Goal: Contribute content

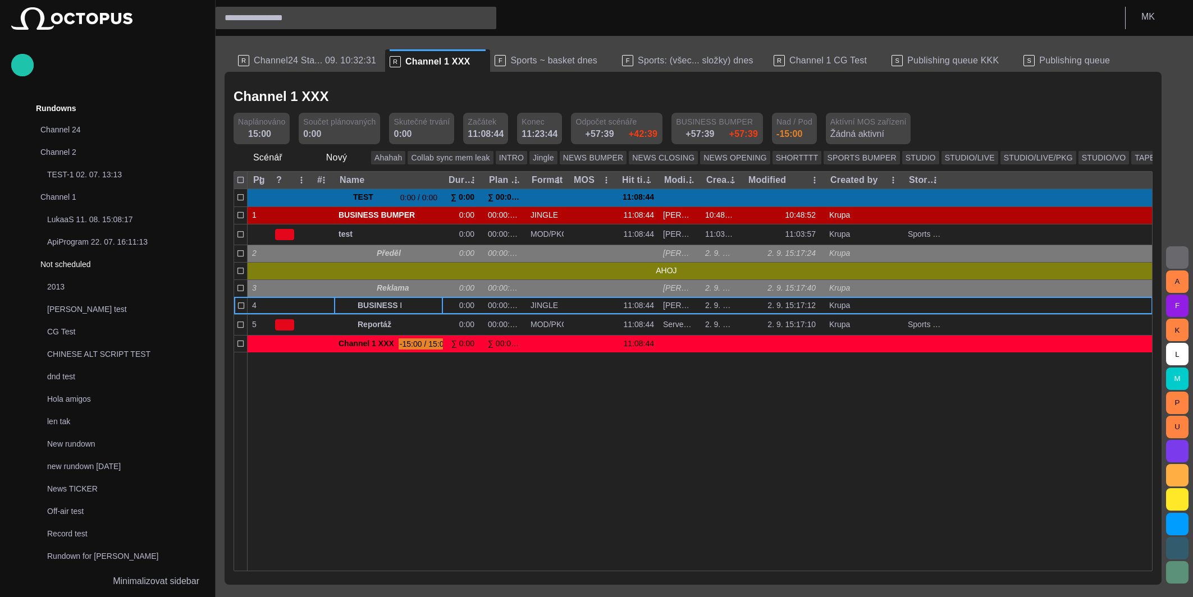
scroll to position [157, 0]
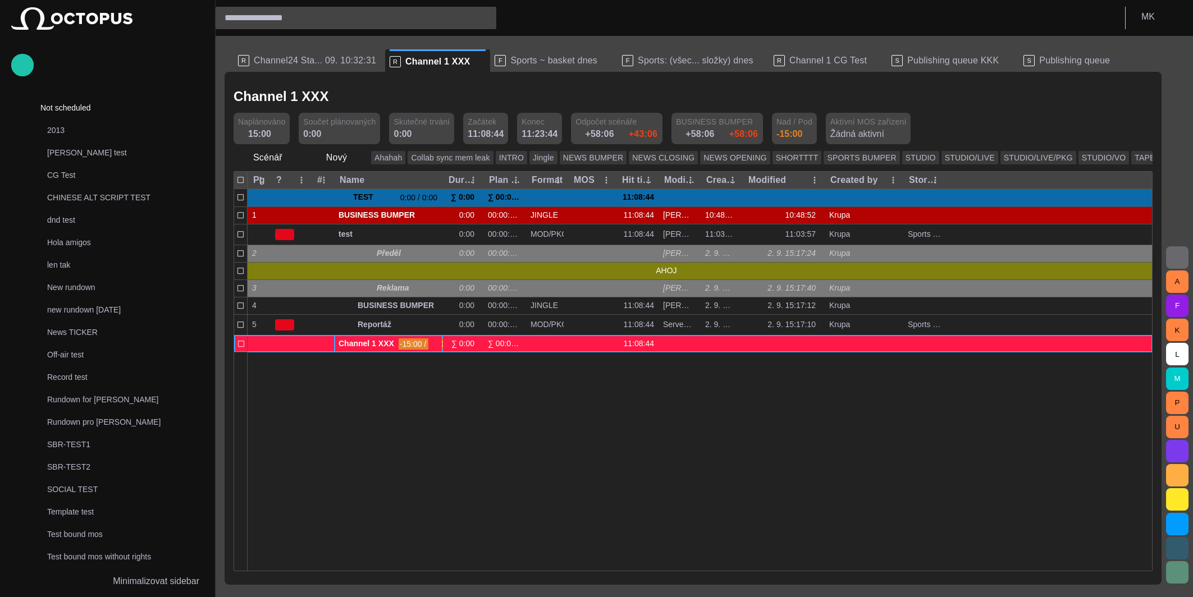
click at [438, 343] on span "button" at bounding box center [435, 344] width 9 height 9
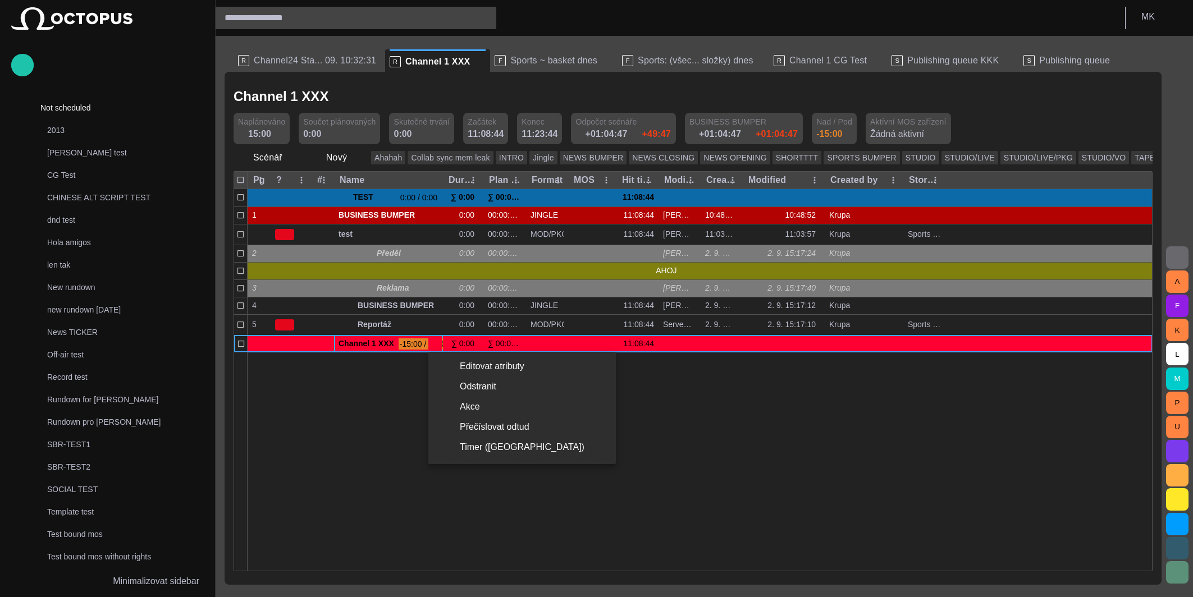
click at [22, 61] on div at bounding box center [596, 298] width 1193 height 597
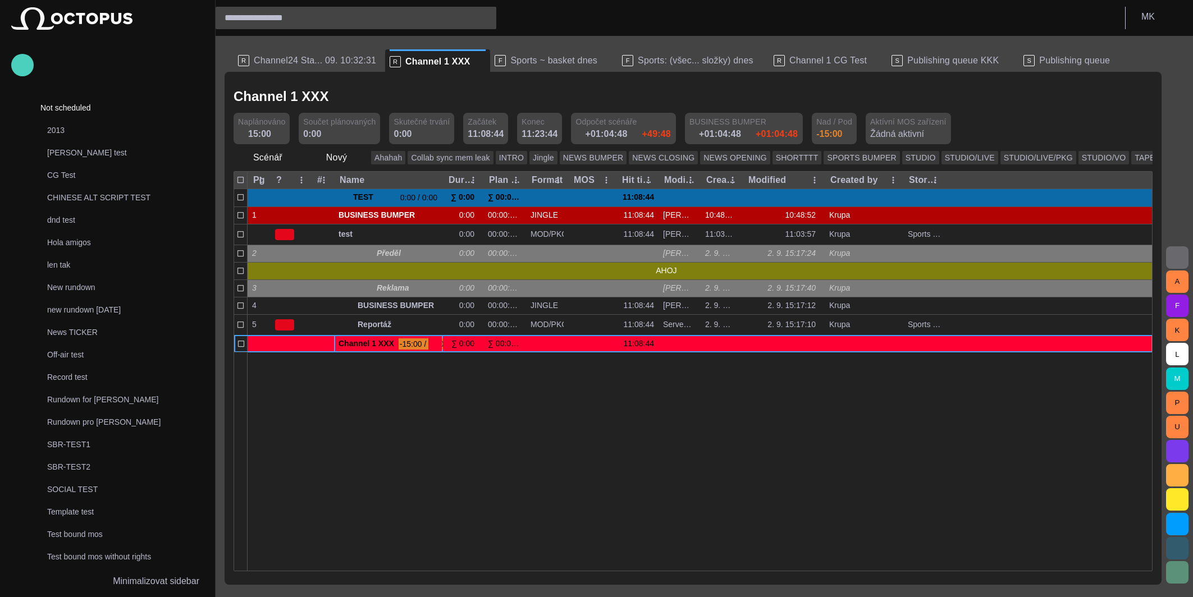
click at [22, 63] on span "button" at bounding box center [22, 65] width 13 height 15
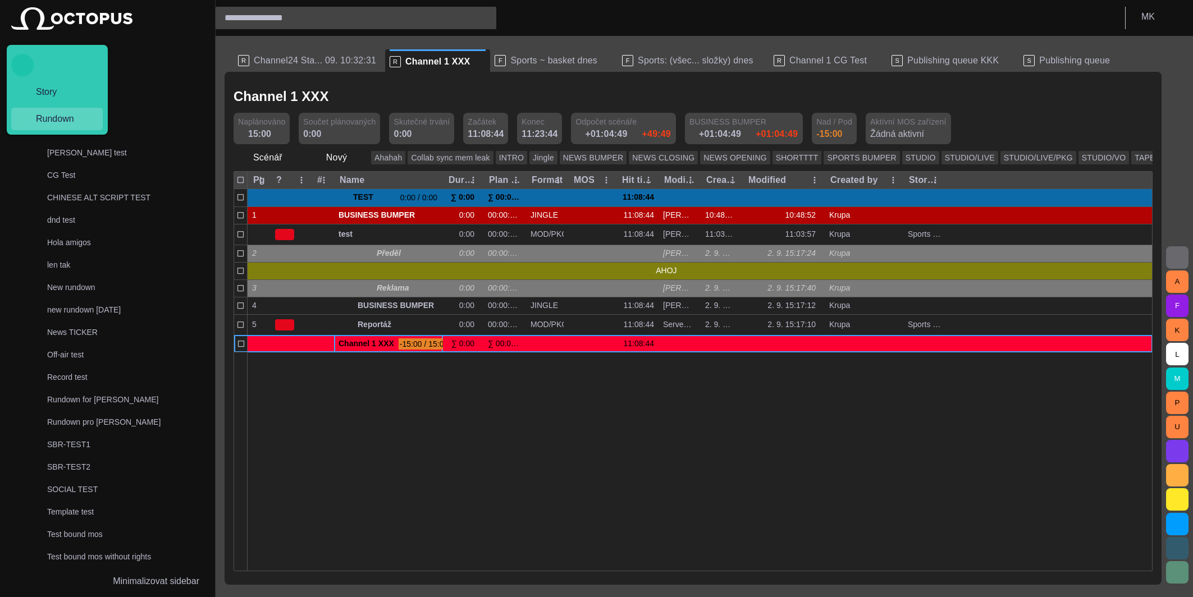
click at [60, 121] on span "Rundown" at bounding box center [61, 118] width 69 height 13
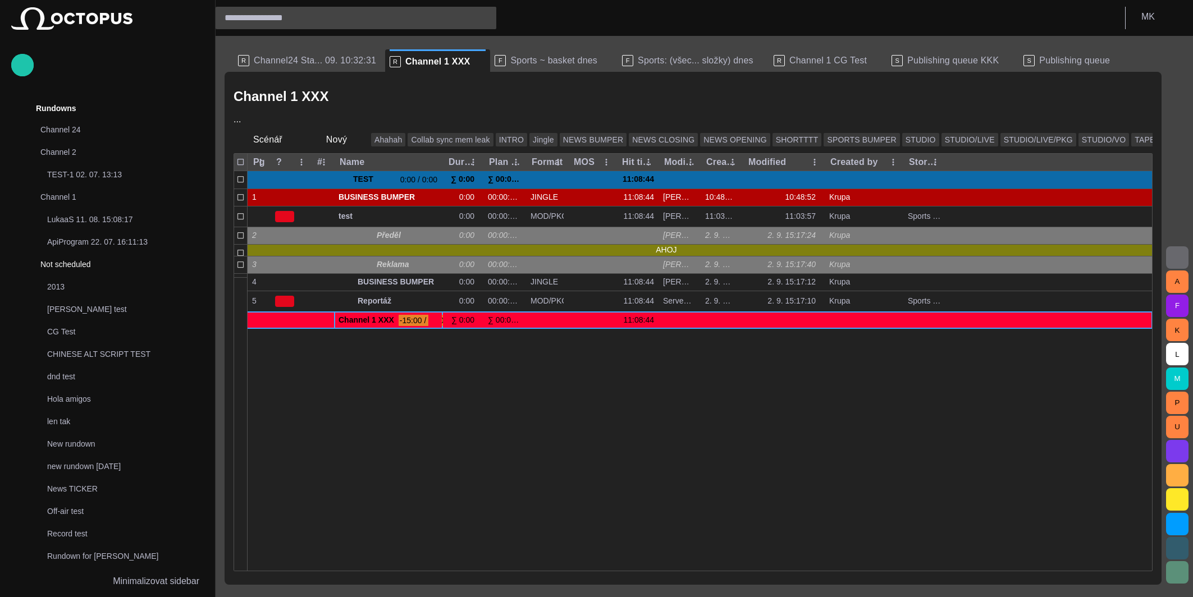
click at [554, 52] on div "F Sports ~ basket dnes" at bounding box center [554, 60] width 118 height 22
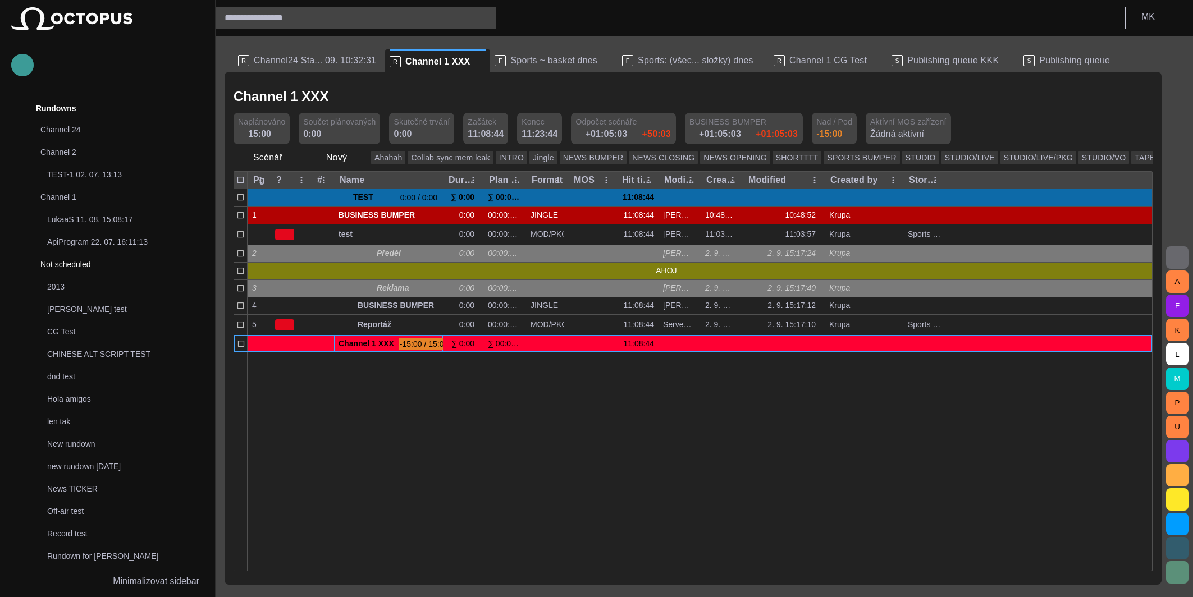
click at [25, 61] on span "button" at bounding box center [22, 65] width 13 height 15
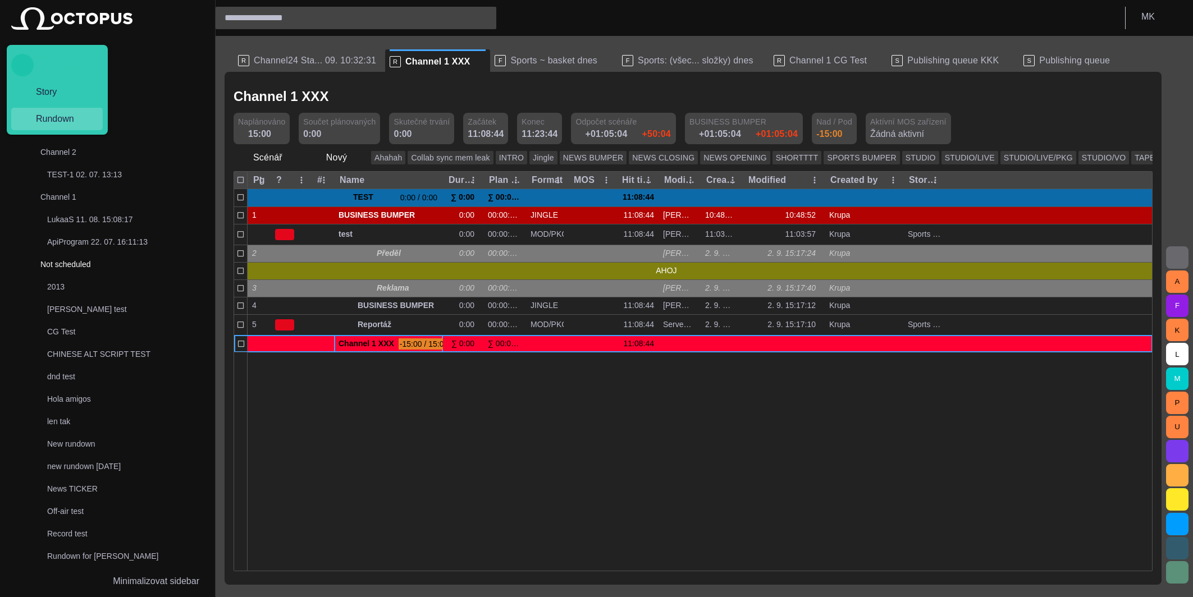
click at [52, 115] on span "Rundown" at bounding box center [61, 118] width 69 height 13
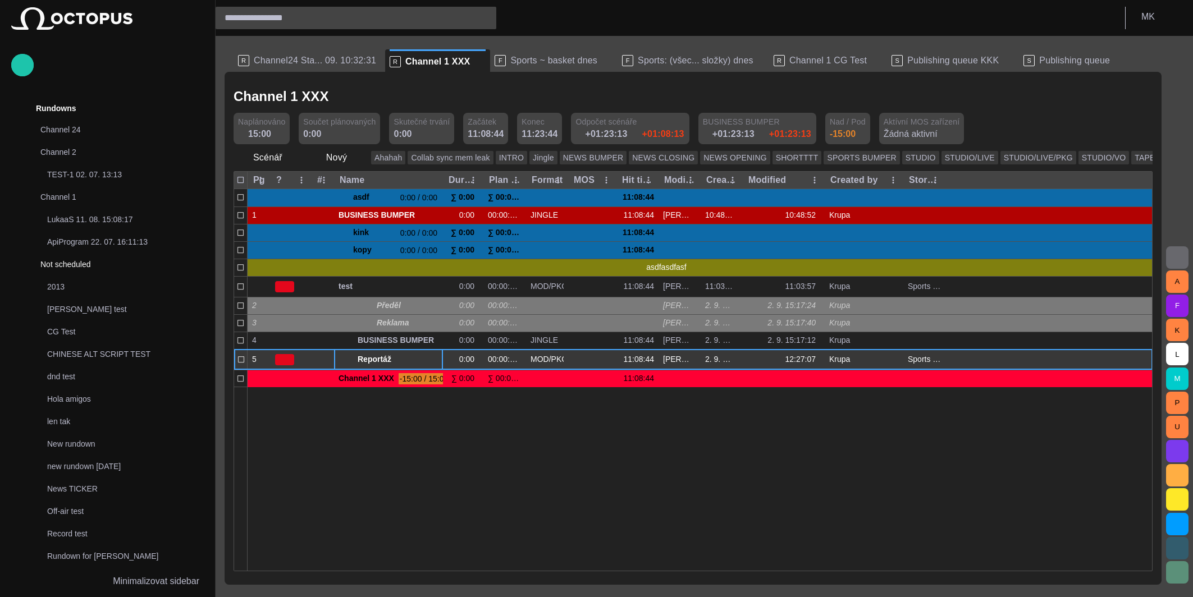
click at [424, 360] on span "button" at bounding box center [421, 359] width 9 height 9
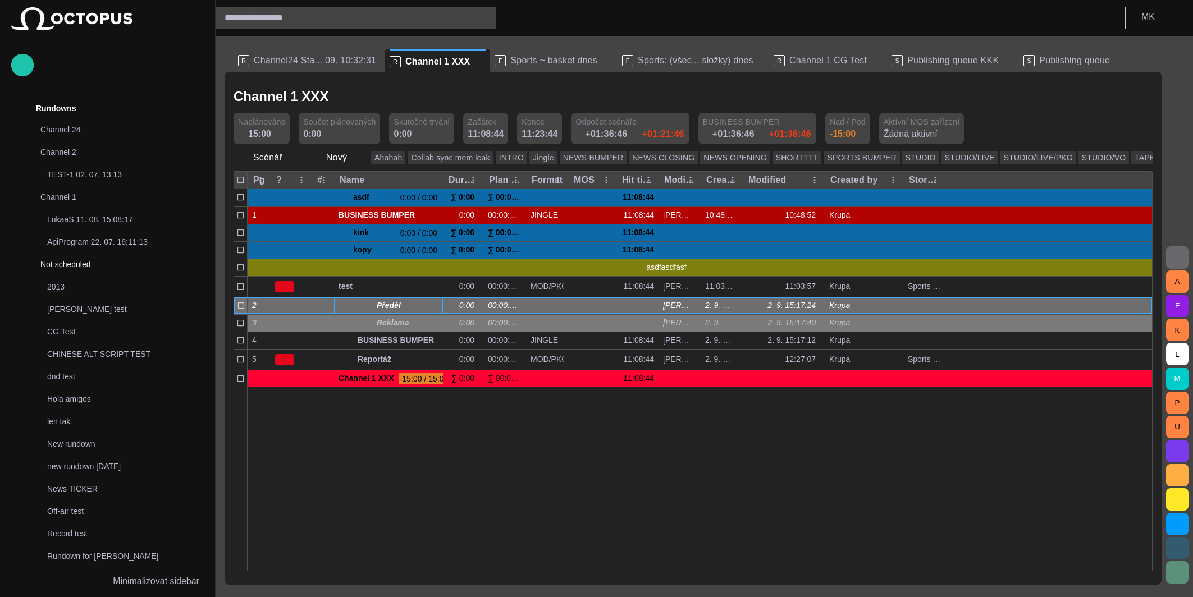
click at [385, 307] on span "Předěl" at bounding box center [408, 305] width 62 height 11
click at [421, 306] on span "button" at bounding box center [421, 305] width 9 height 9
click at [354, 160] on span "button" at bounding box center [356, 157] width 11 height 11
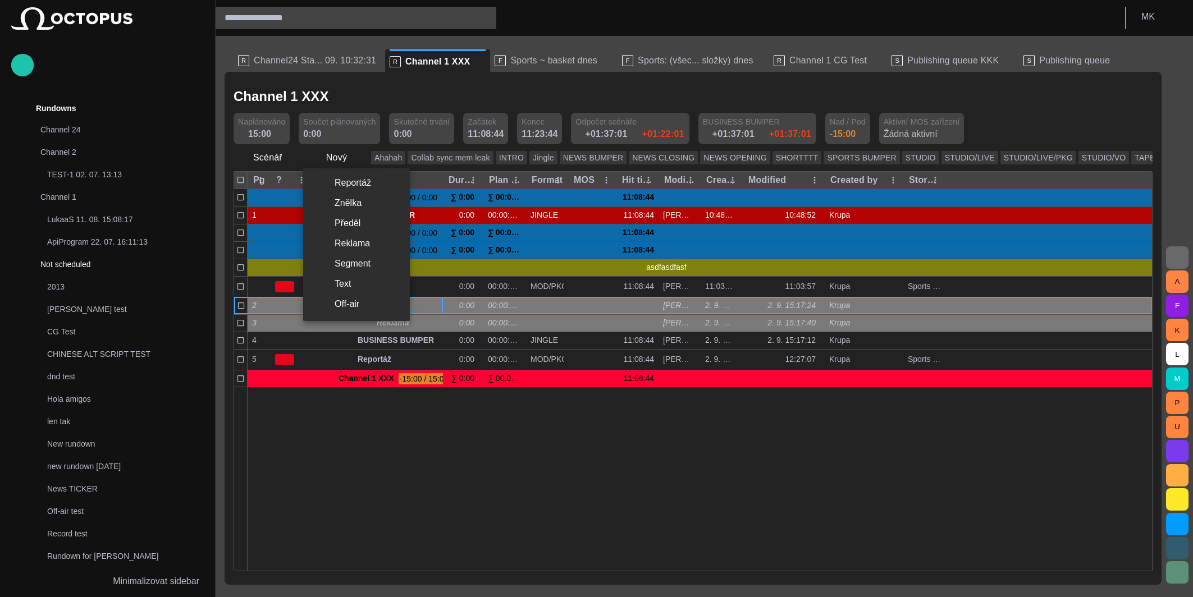
click at [351, 190] on li "Reportáž" at bounding box center [356, 183] width 107 height 20
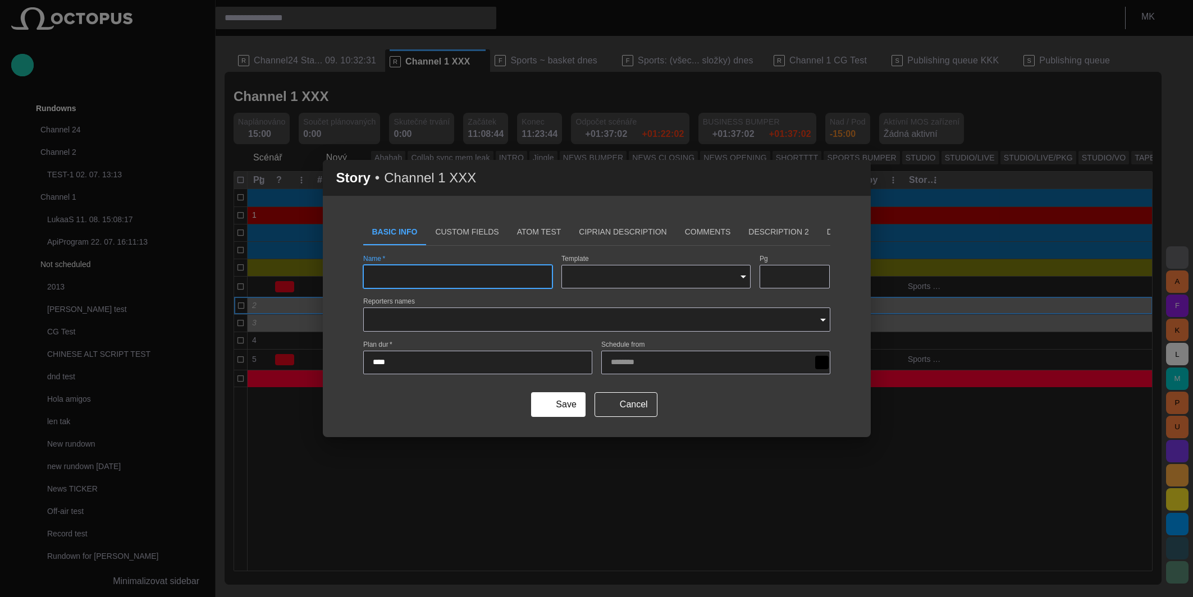
type input "**********"
type input "***"
click at [582, 408] on button "Save" at bounding box center [558, 404] width 54 height 25
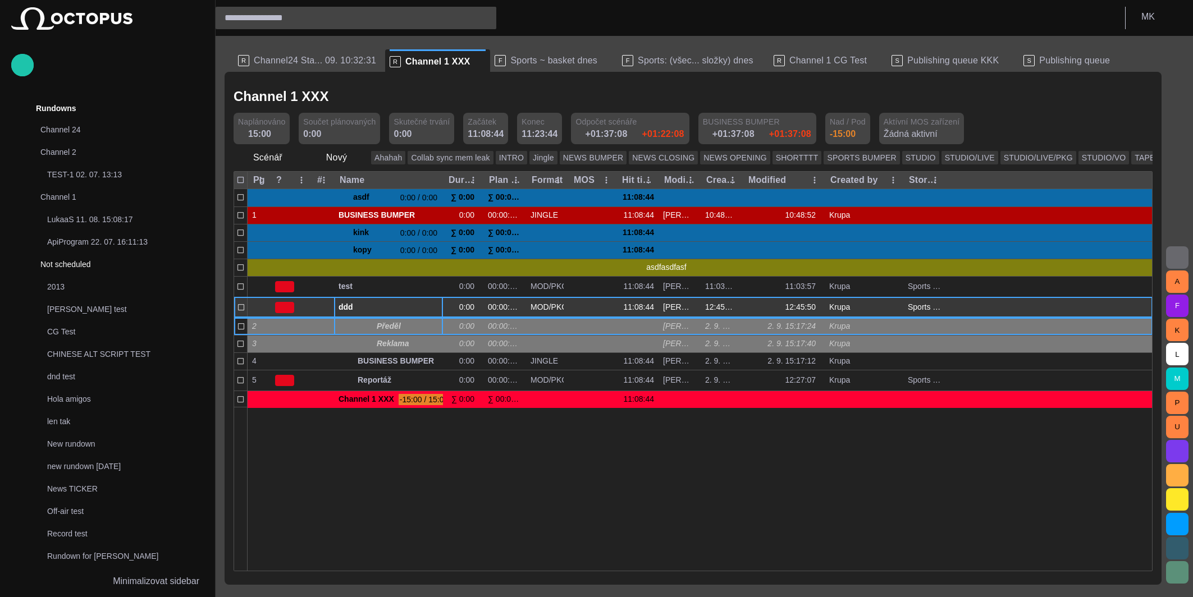
click at [424, 304] on span "button" at bounding box center [421, 307] width 9 height 9
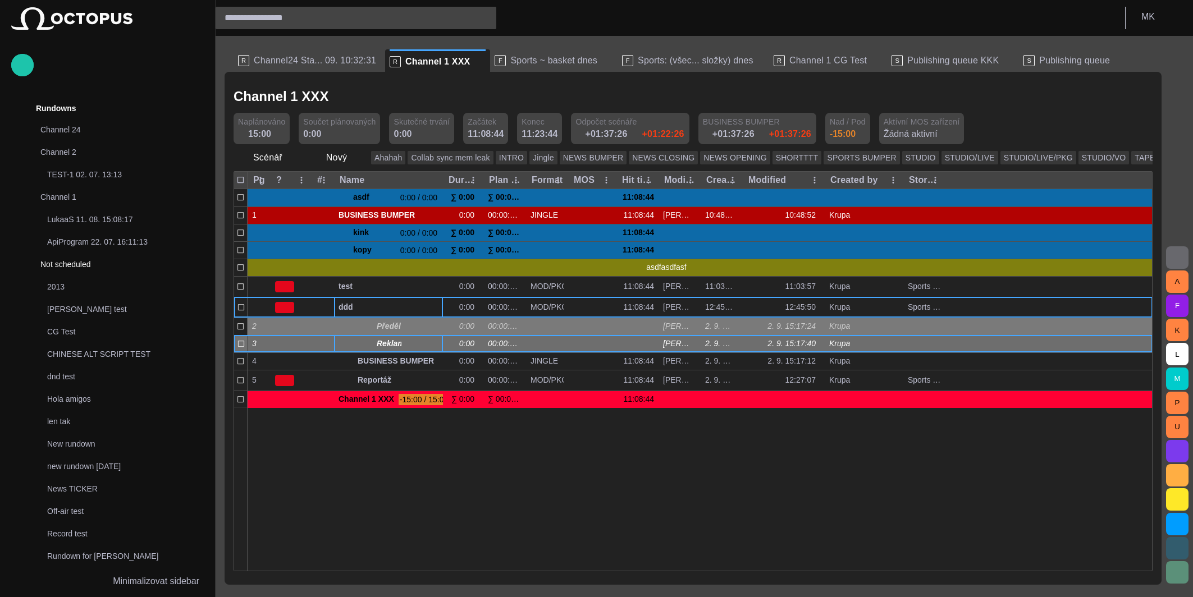
click at [422, 341] on span "button" at bounding box center [421, 344] width 9 height 9
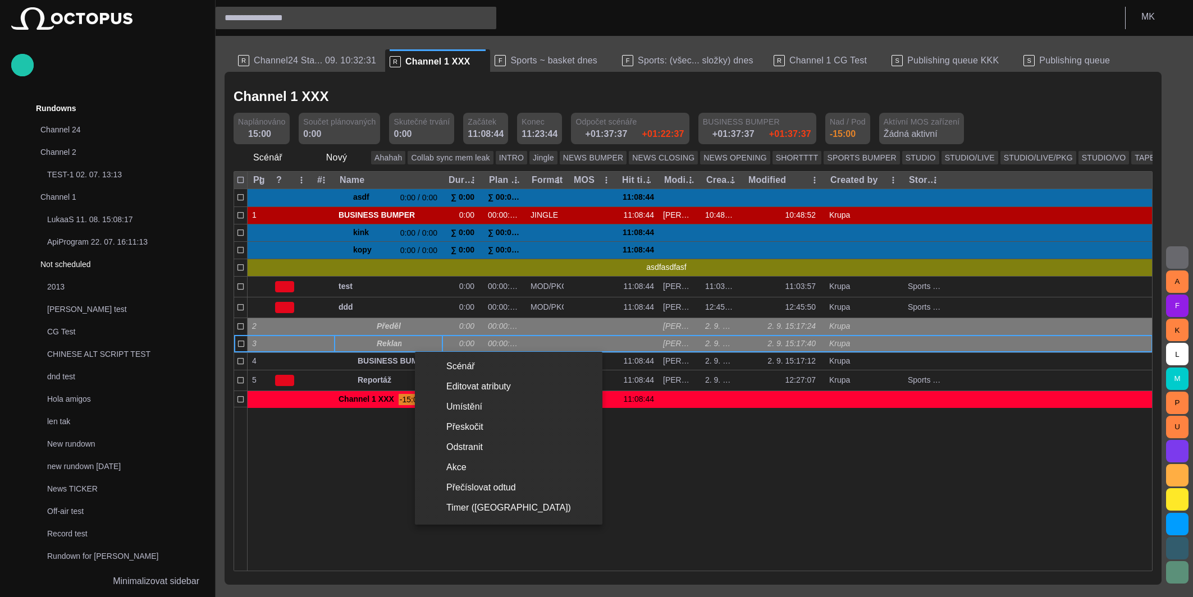
click at [728, 520] on div at bounding box center [596, 298] width 1193 height 597
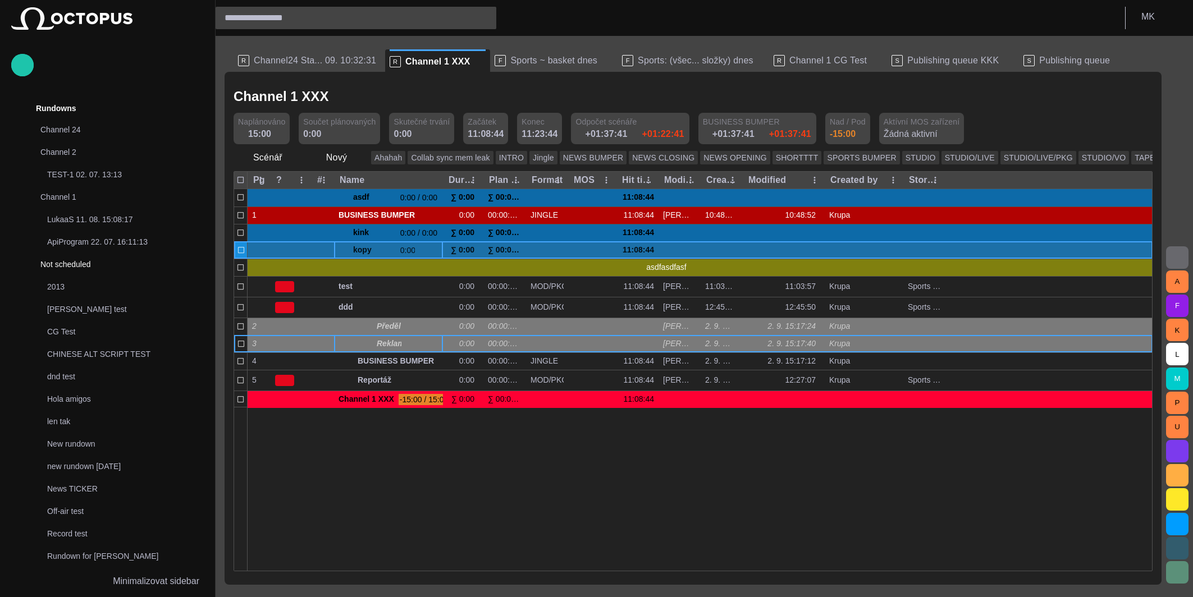
click at [424, 247] on span "button" at bounding box center [421, 250] width 9 height 9
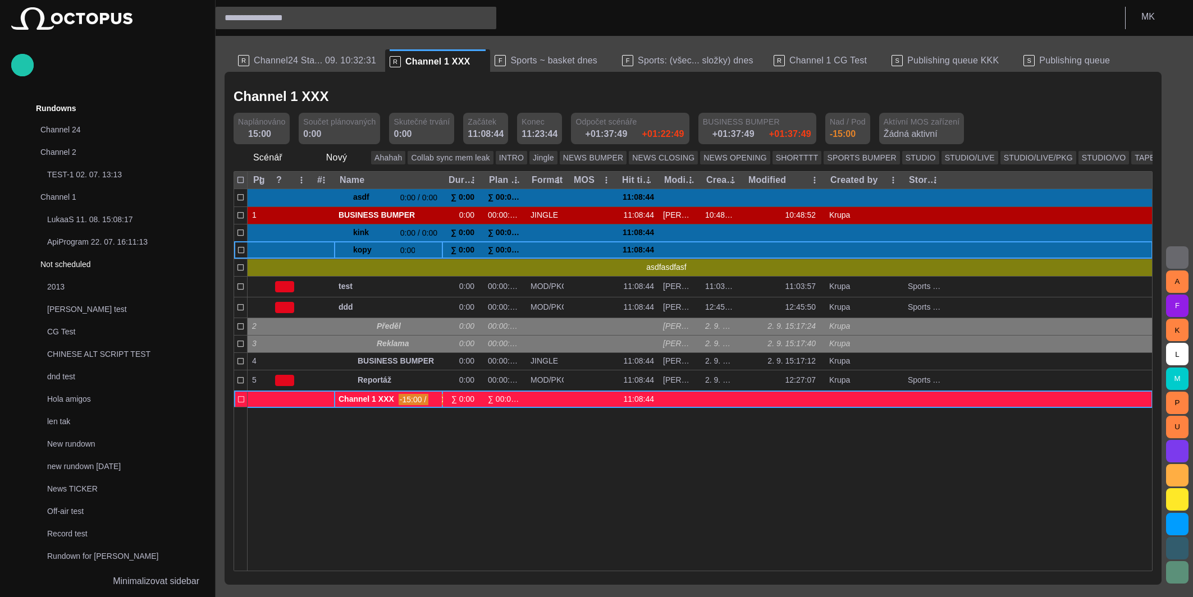
click at [436, 399] on span "button" at bounding box center [435, 399] width 9 height 9
